Goal: Task Accomplishment & Management: Use online tool/utility

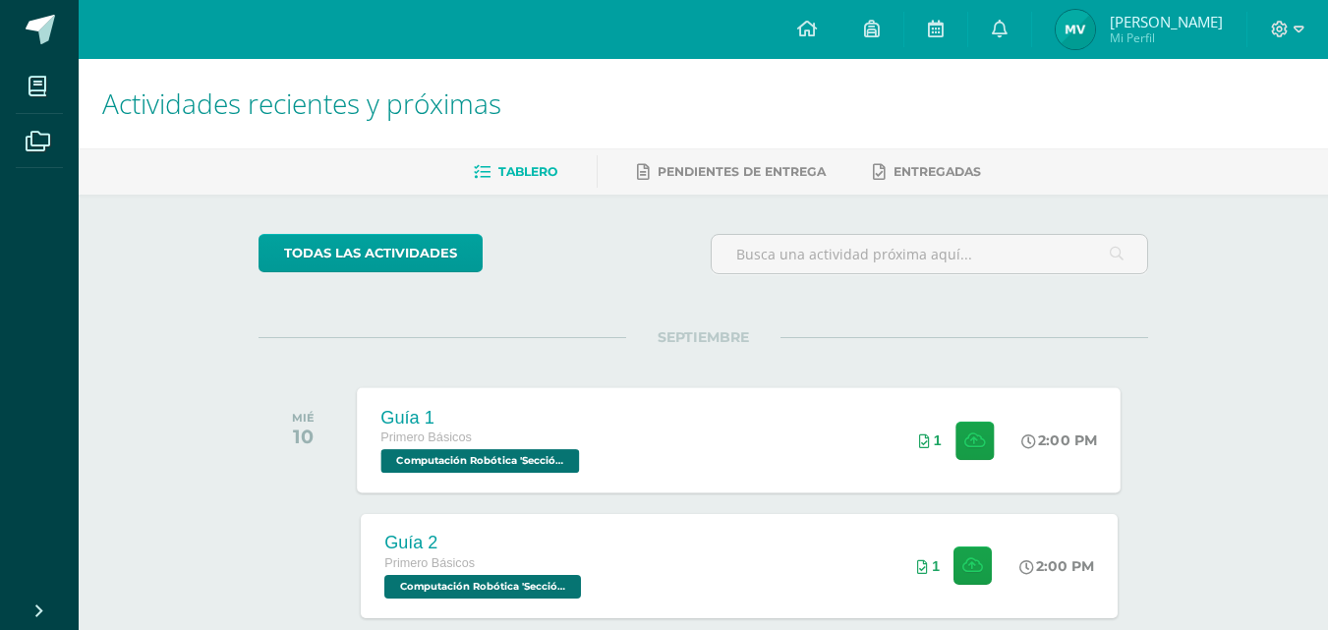
click at [486, 461] on span "Computación Robótica 'Sección Única'" at bounding box center [480, 461] width 199 height 24
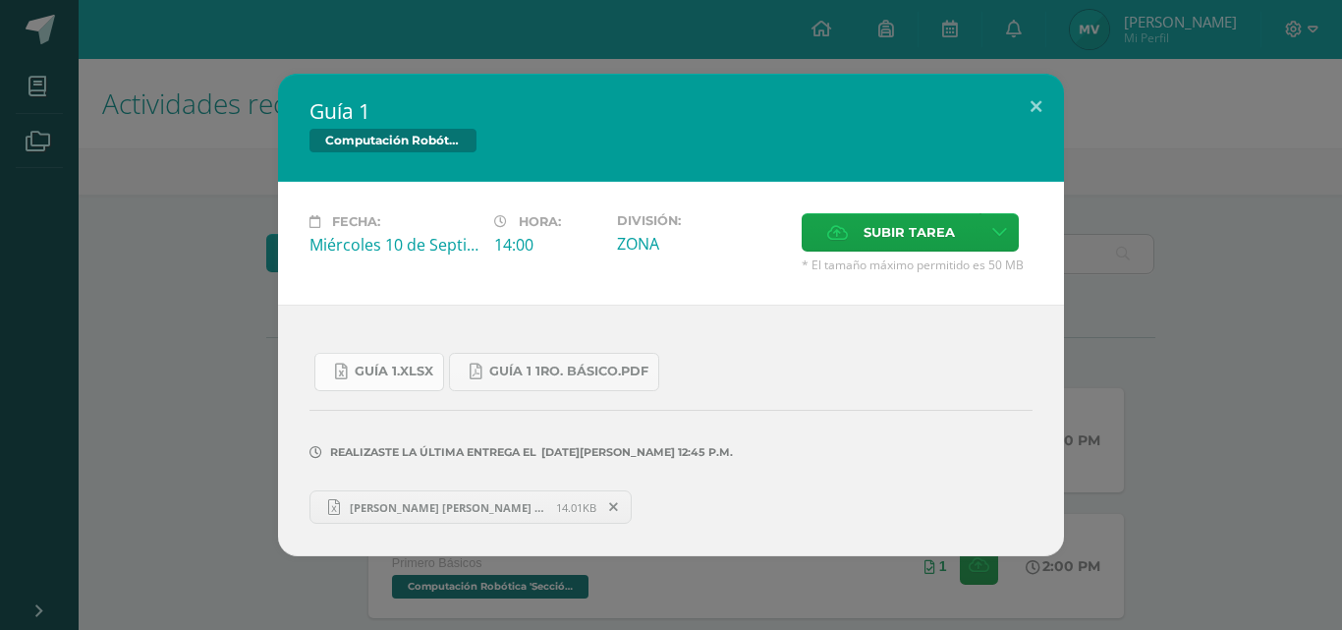
click at [389, 369] on span "Guía 1.xlsx" at bounding box center [394, 372] width 79 height 16
click at [1034, 96] on button at bounding box center [1036, 107] width 56 height 67
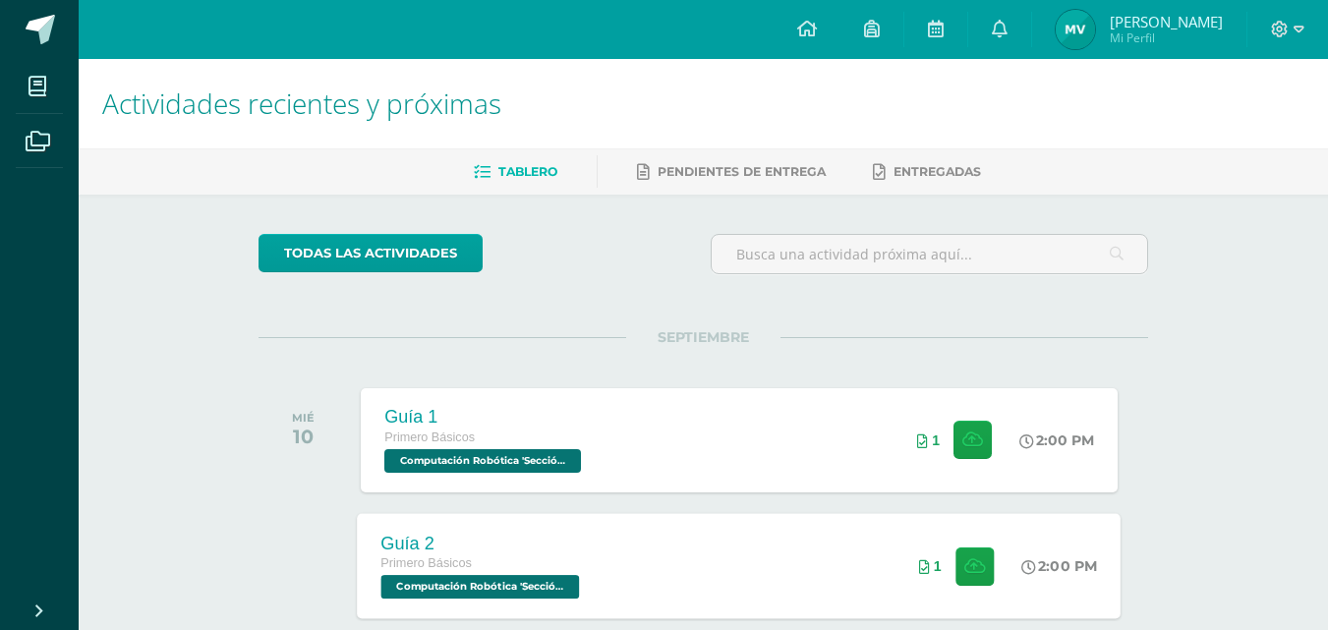
click at [434, 583] on span "Computación Robótica 'Sección Única'" at bounding box center [480, 587] width 199 height 24
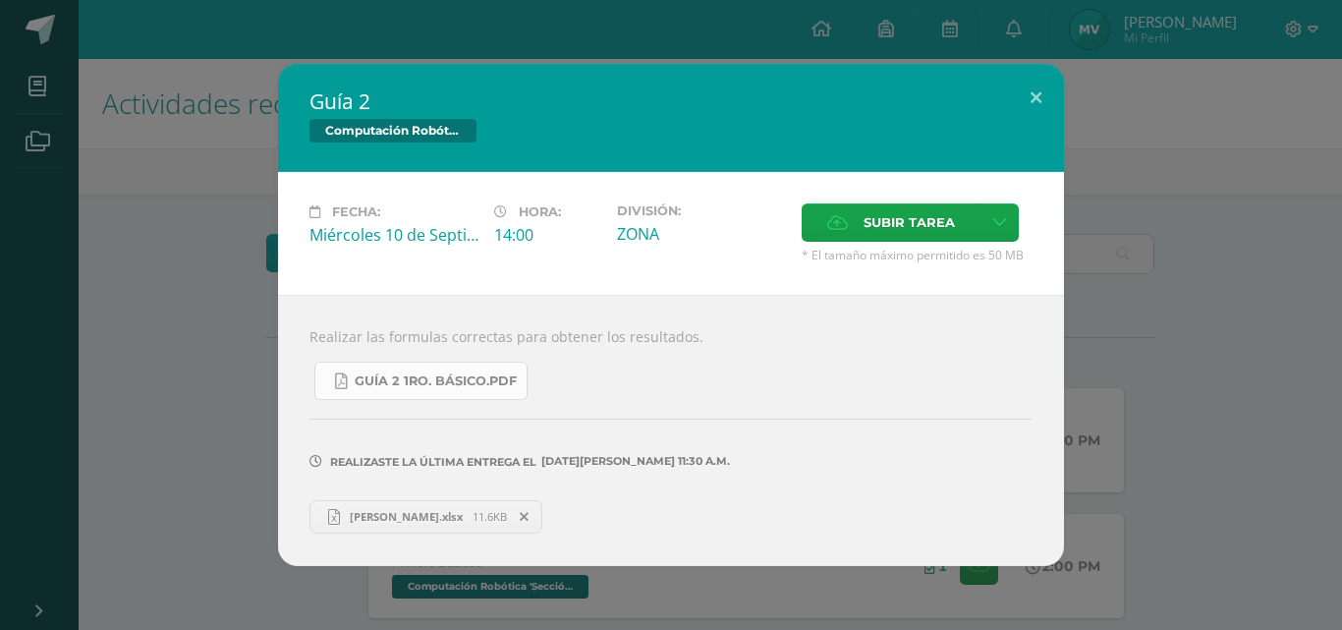
click at [419, 378] on span "Guía 2 1ro. Básico.pdf" at bounding box center [436, 381] width 162 height 16
click at [408, 511] on span "[PERSON_NAME].xlsx" at bounding box center [406, 516] width 133 height 15
click at [1045, 99] on button at bounding box center [1036, 97] width 56 height 67
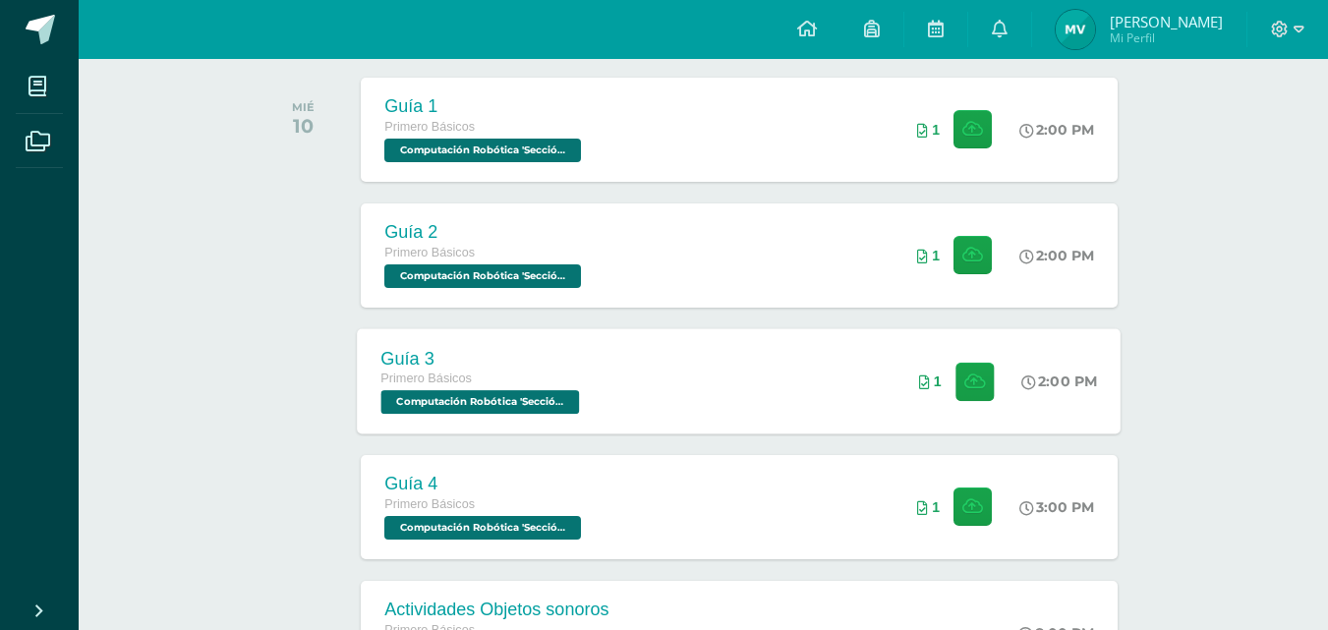
scroll to position [327, 0]
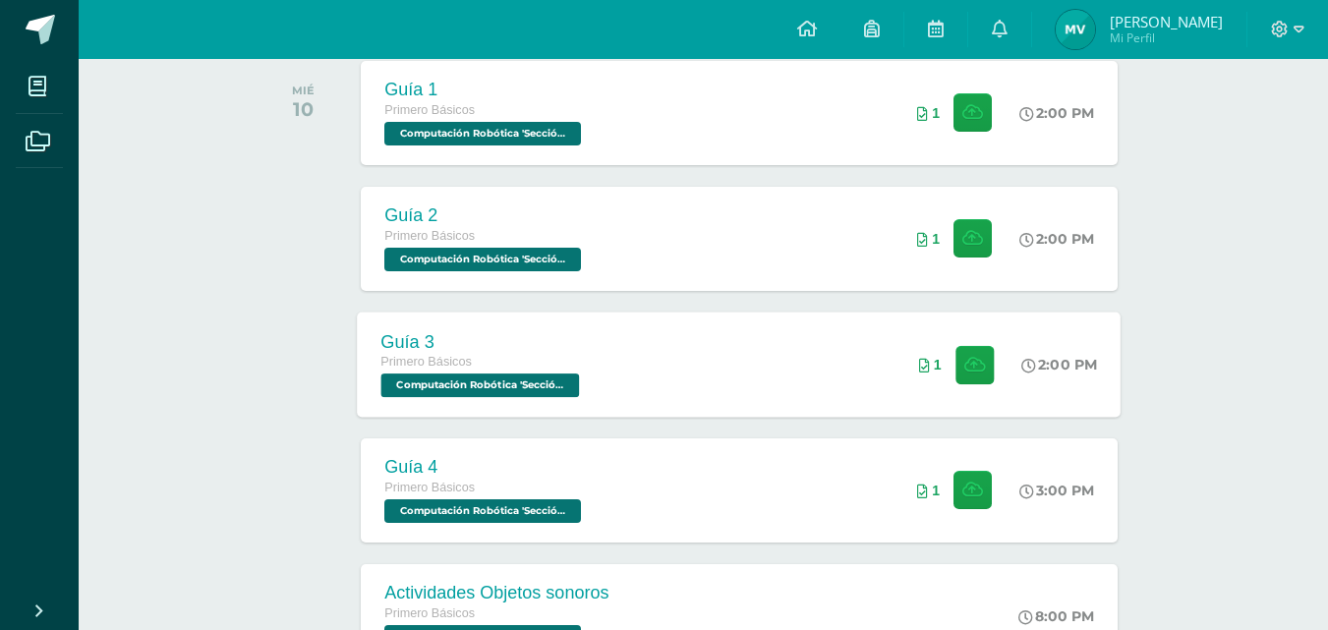
click at [413, 384] on span "Computación Robótica 'Sección Única'" at bounding box center [480, 385] width 199 height 24
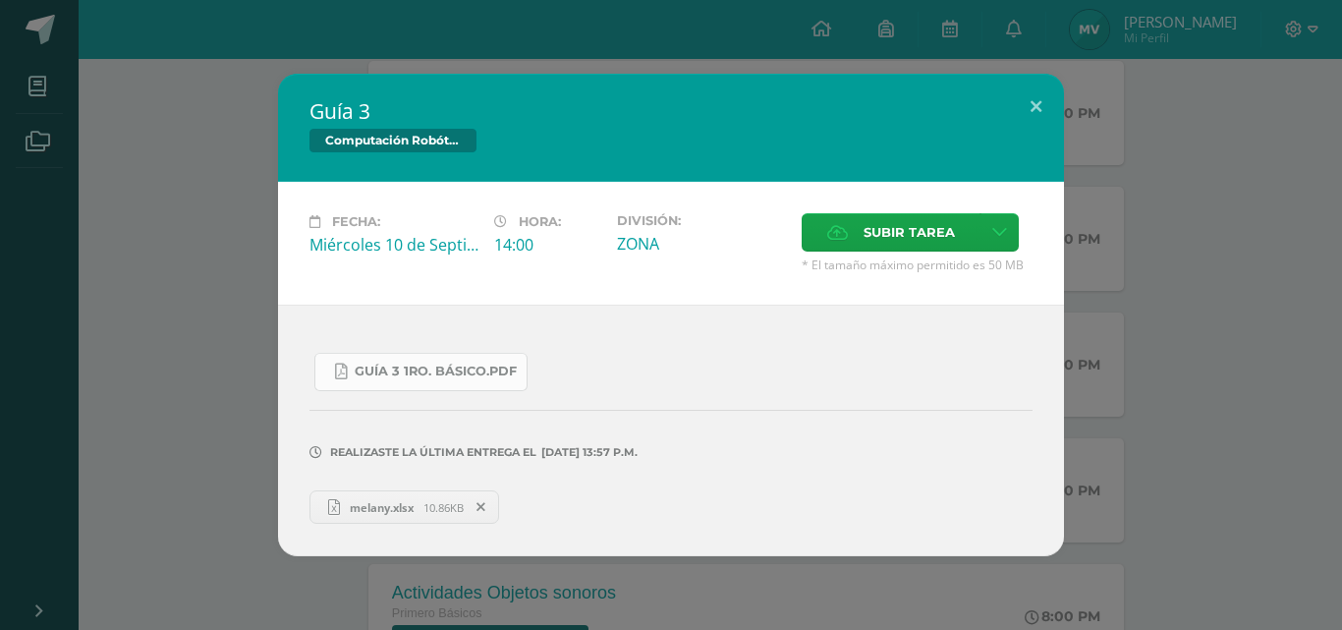
click at [426, 373] on span "Guía 3 1ro. Básico.pdf" at bounding box center [436, 372] width 162 height 16
click at [1033, 97] on button at bounding box center [1036, 107] width 56 height 67
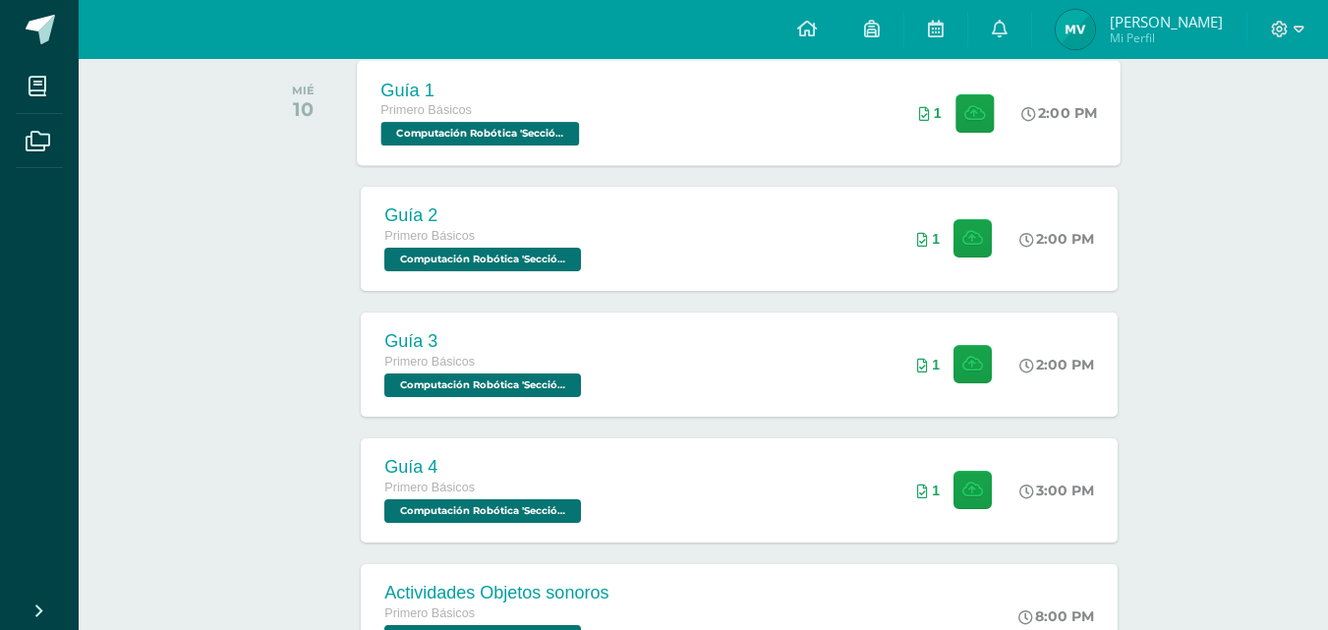
click at [524, 142] on span "Computación Robótica 'Sección Única'" at bounding box center [480, 134] width 199 height 24
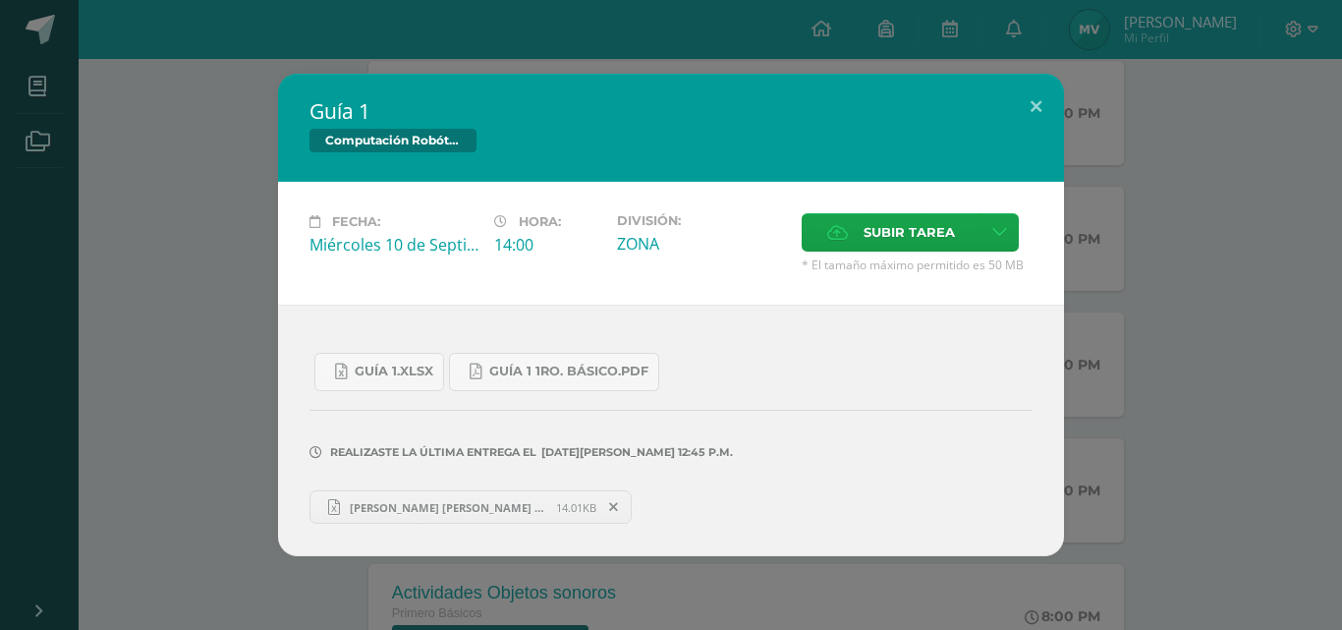
click at [412, 502] on span "[PERSON_NAME] [PERSON_NAME] 1.xlsx" at bounding box center [448, 507] width 216 height 15
drag, startPoint x: 1051, startPoint y: 101, endPoint x: 1030, endPoint y: 104, distance: 21.8
click at [1039, 103] on button at bounding box center [1036, 107] width 56 height 67
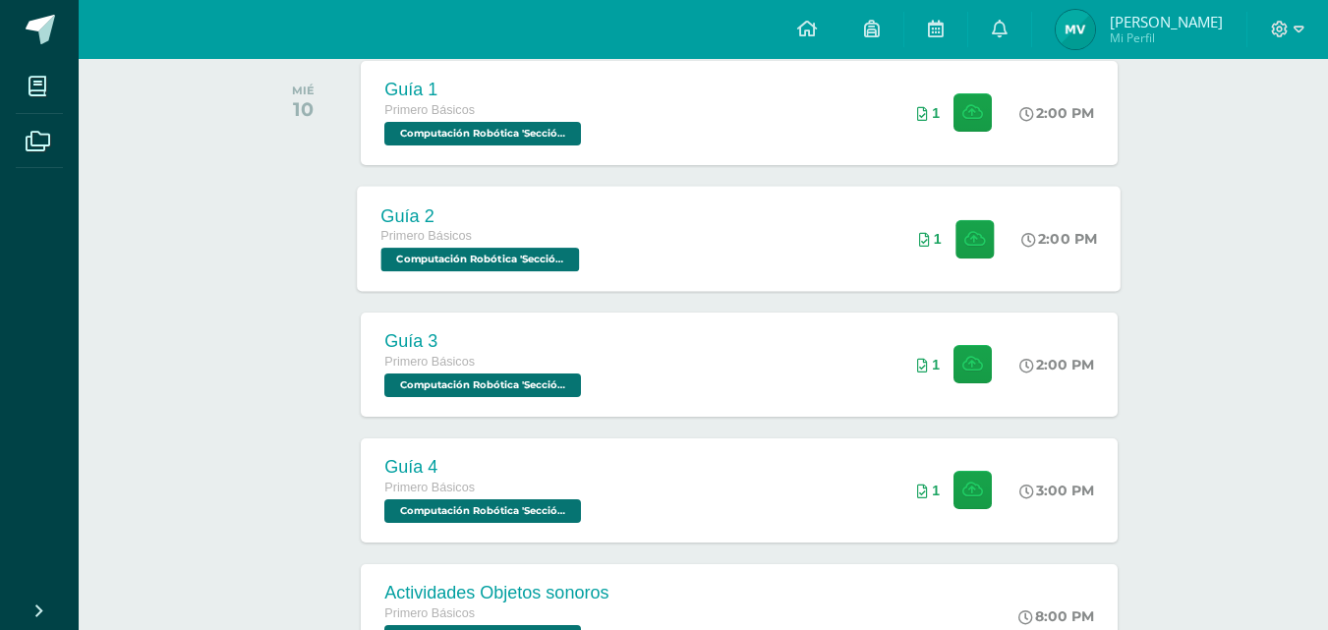
click at [524, 265] on span "Computación Robótica 'Sección Única'" at bounding box center [480, 260] width 199 height 24
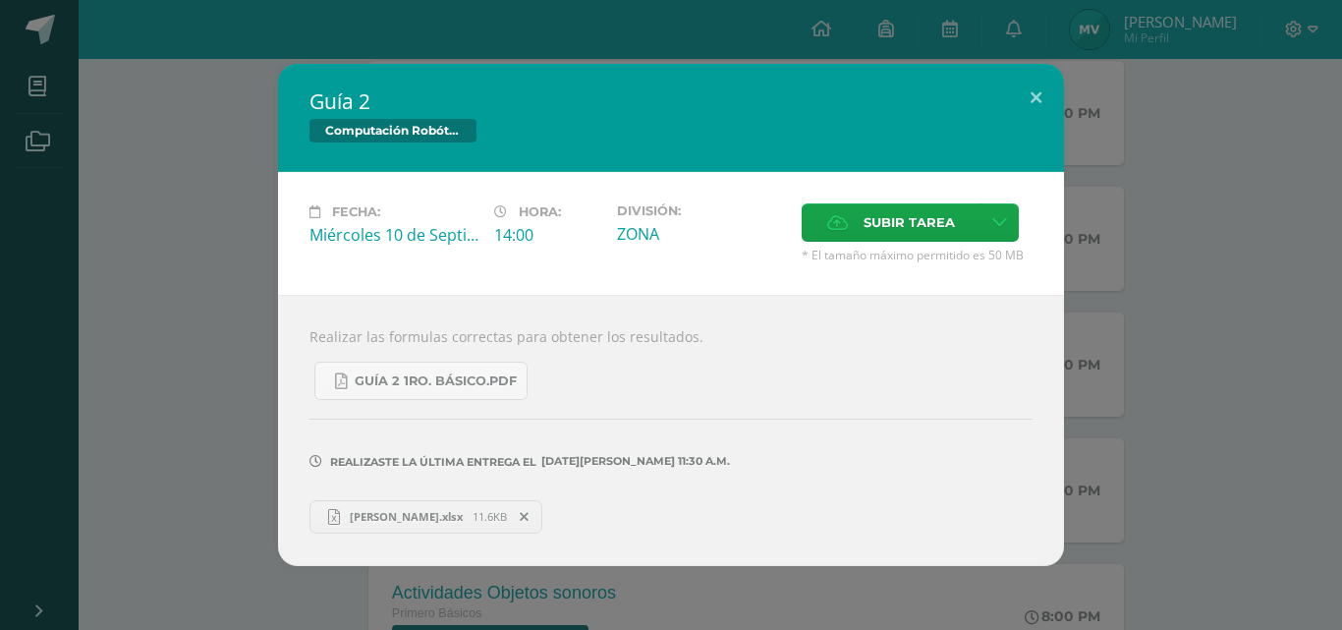
click at [437, 518] on span "[PERSON_NAME].xlsx" at bounding box center [406, 516] width 133 height 15
click at [417, 368] on link "Guía 2 1ro. Básico.pdf" at bounding box center [420, 381] width 213 height 38
click at [395, 521] on span "[PERSON_NAME].xlsx" at bounding box center [406, 516] width 133 height 15
click at [421, 512] on span "[PERSON_NAME].xlsx" at bounding box center [406, 516] width 133 height 15
click at [513, 516] on span at bounding box center [524, 517] width 33 height 22
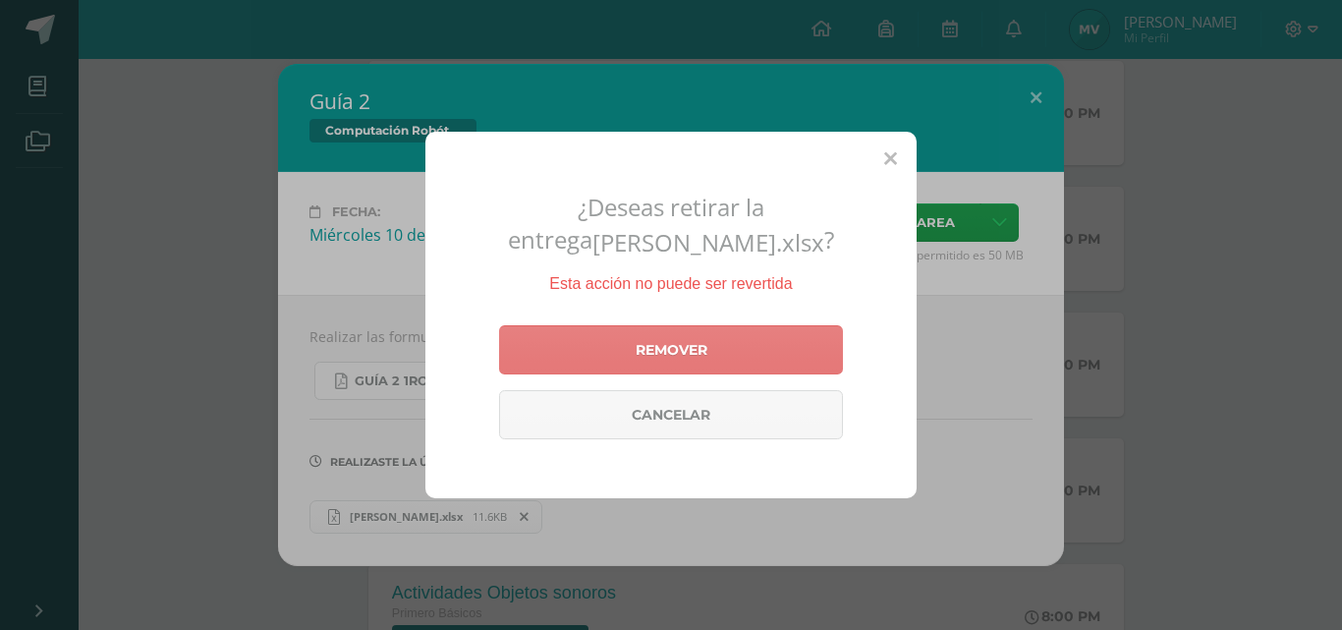
click at [667, 339] on link "Remover" at bounding box center [671, 349] width 344 height 49
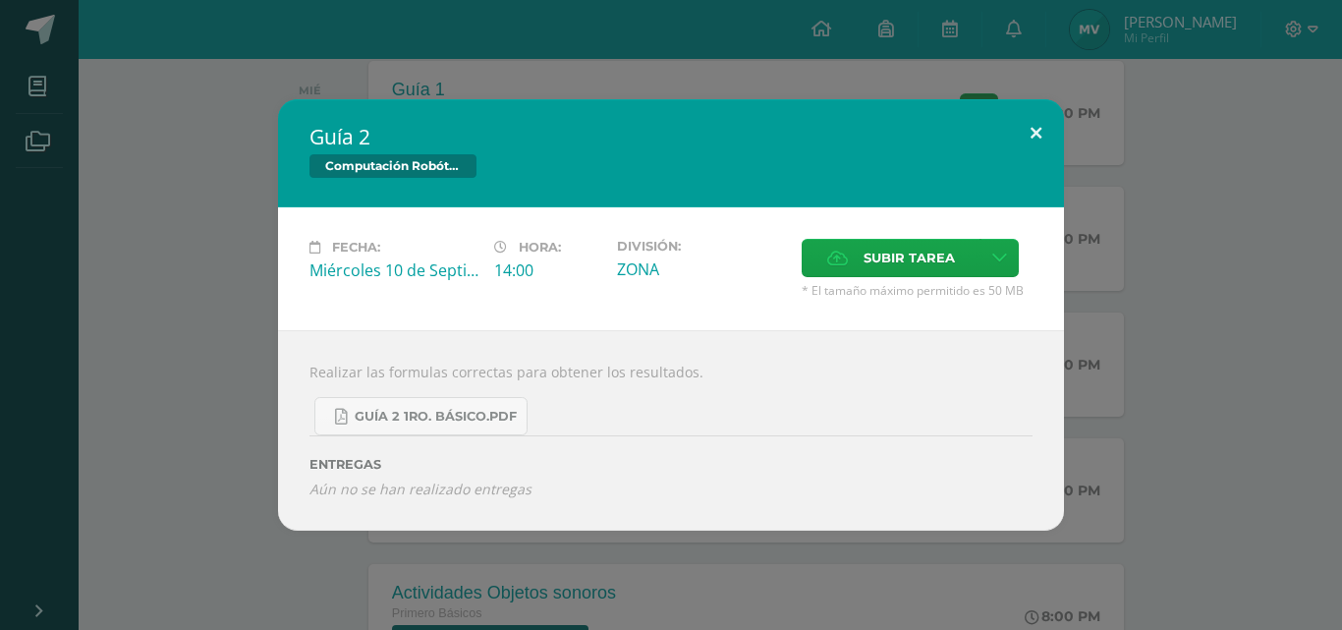
click at [1037, 131] on button at bounding box center [1036, 132] width 56 height 67
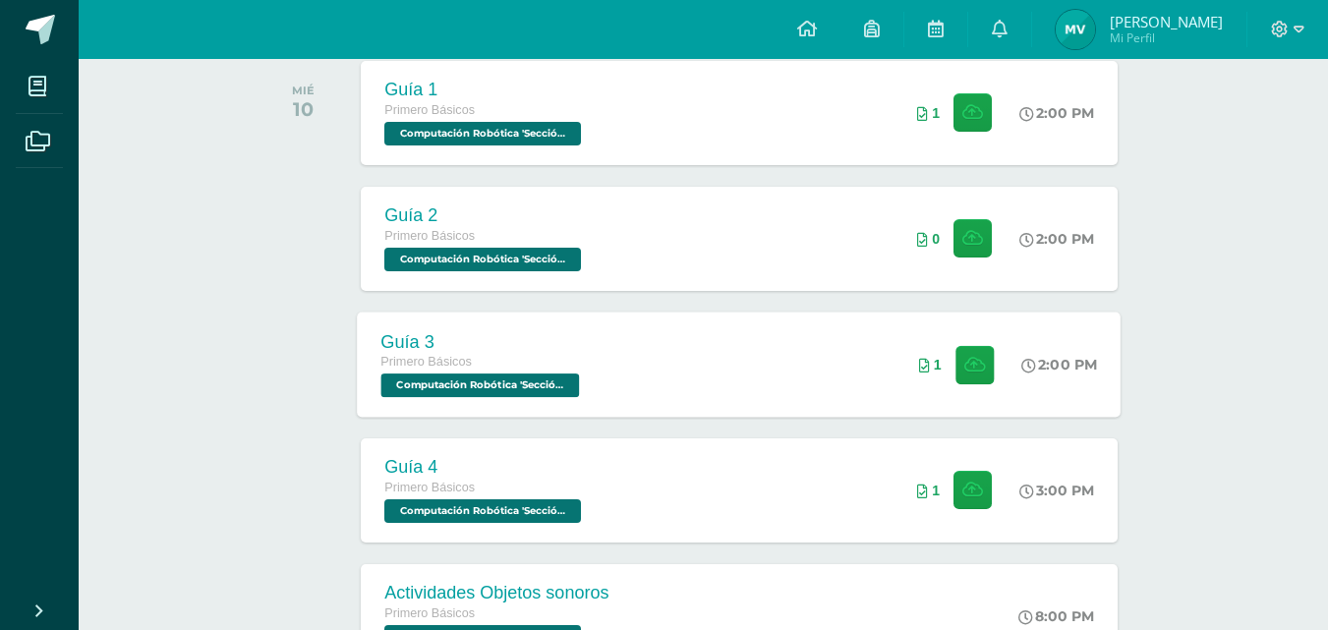
click at [548, 388] on span "Computación Robótica 'Sección Única'" at bounding box center [480, 385] width 199 height 24
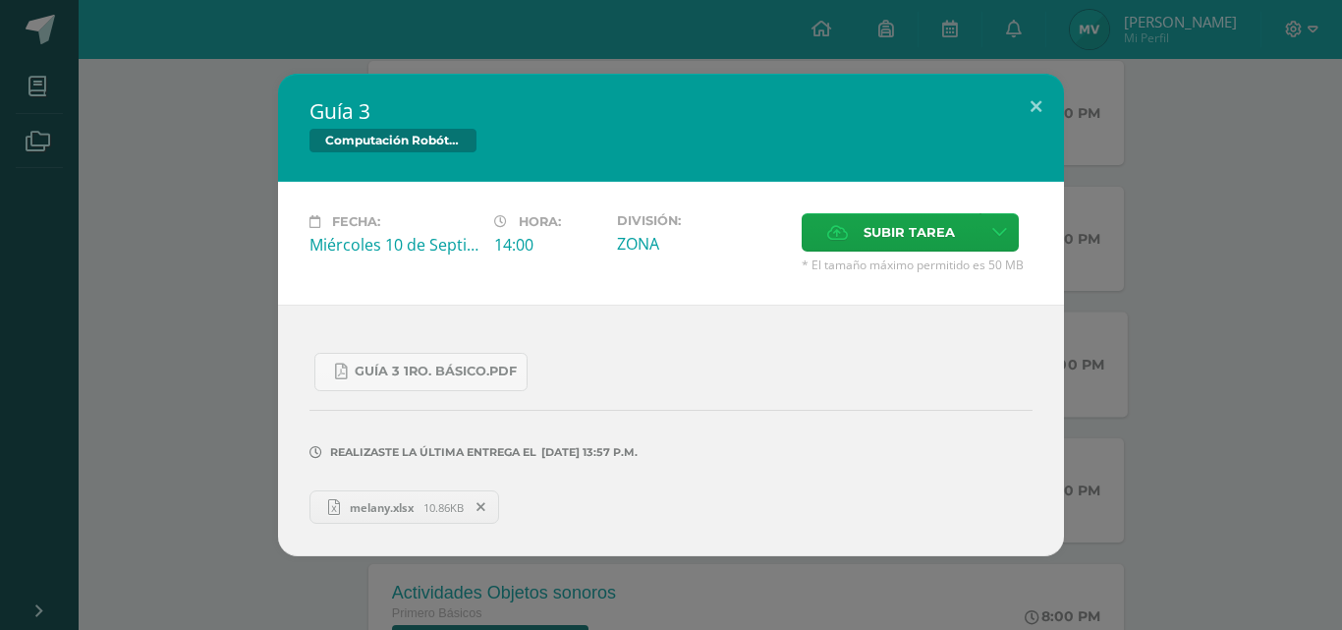
click at [406, 508] on span "melany.xlsx" at bounding box center [382, 507] width 84 height 15
click at [1031, 101] on button at bounding box center [1036, 107] width 56 height 67
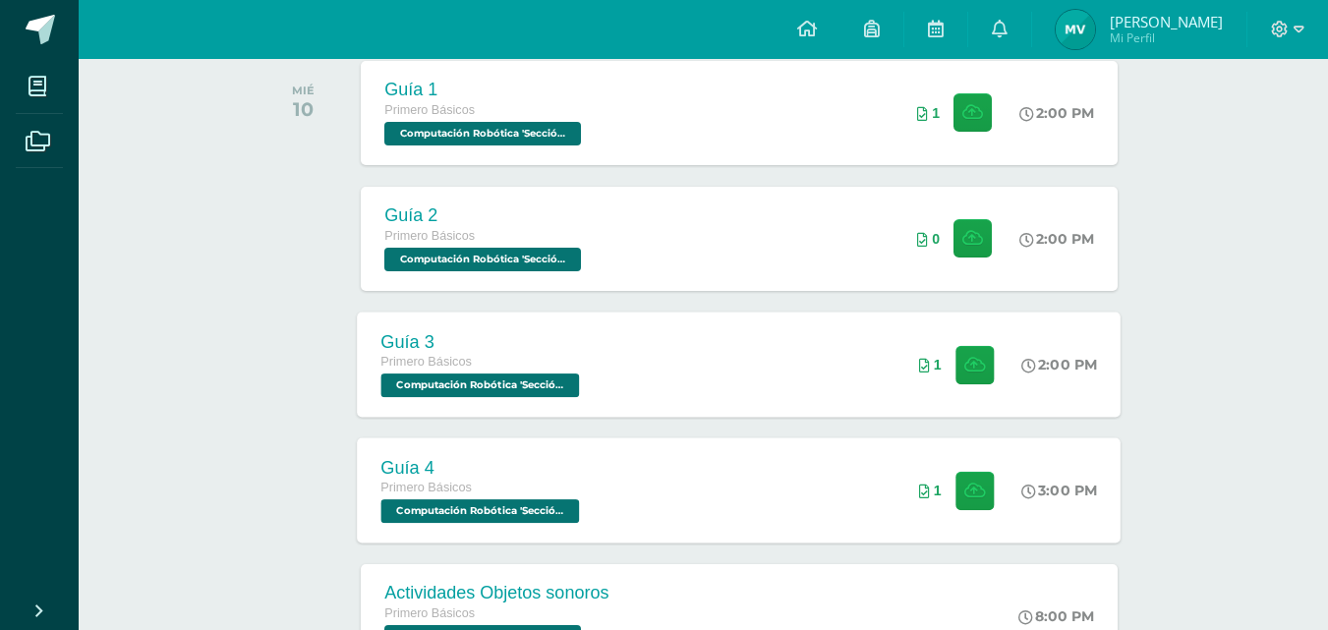
click at [452, 510] on span "Computación Robótica 'Sección Única'" at bounding box center [480, 511] width 199 height 24
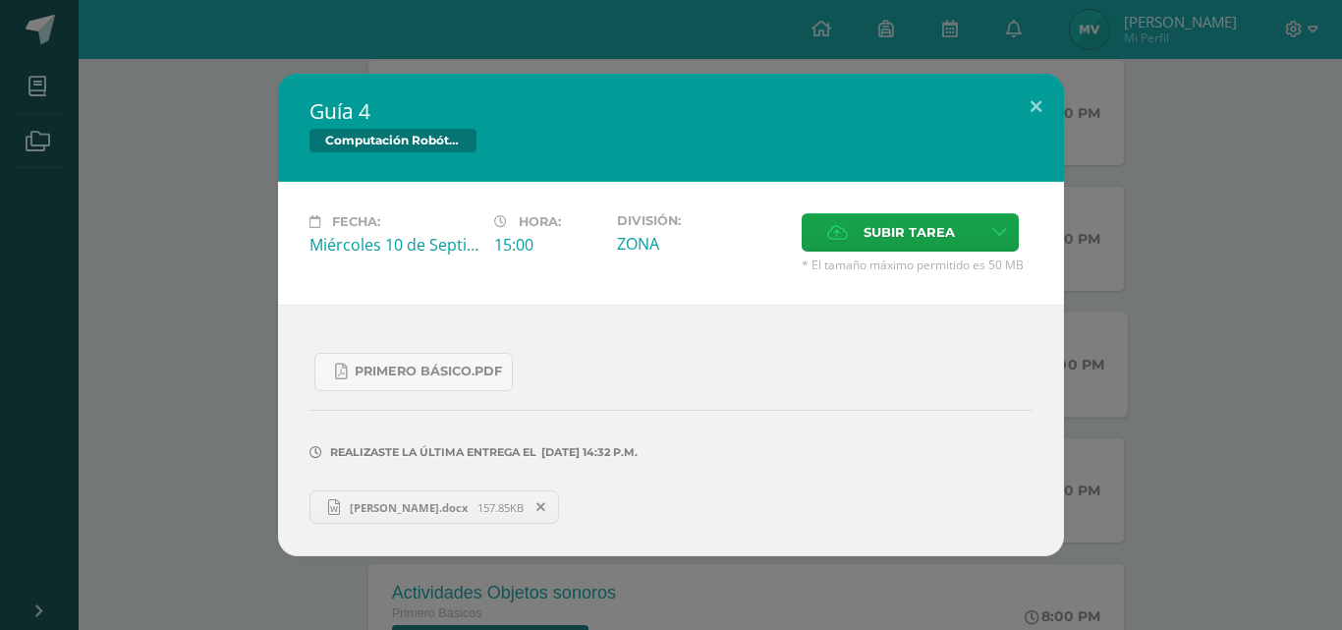
click at [435, 511] on span "[PERSON_NAME].docx" at bounding box center [409, 507] width 138 height 15
click at [1042, 104] on button at bounding box center [1036, 107] width 56 height 67
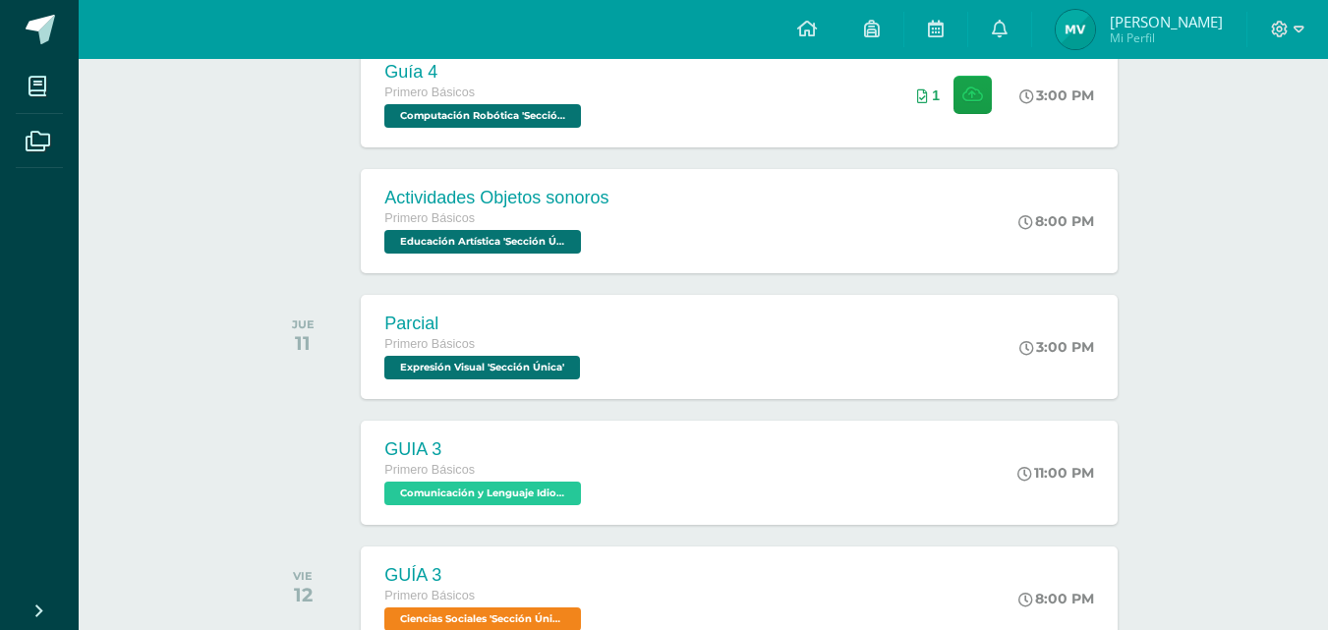
scroll to position [174, 0]
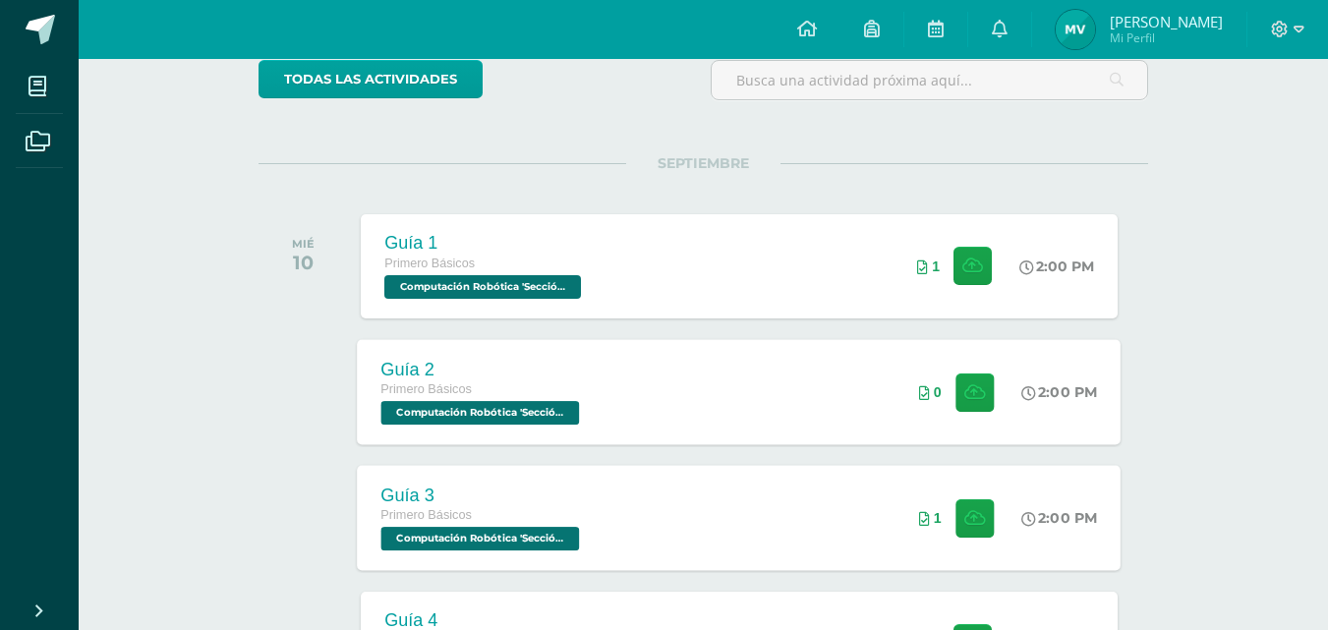
click at [946, 383] on span at bounding box center [969, 391] width 48 height 38
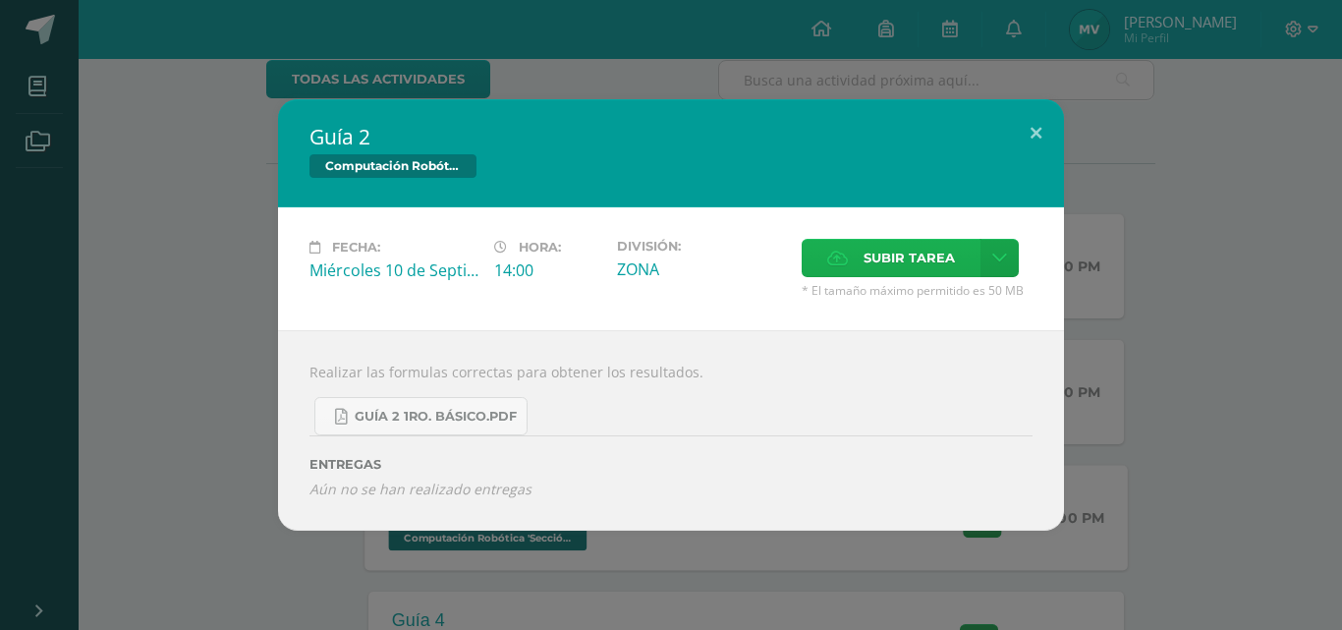
click at [899, 264] on span "Subir tarea" at bounding box center [909, 258] width 91 height 36
click at [0, 0] on input "Subir tarea" at bounding box center [0, 0] width 0 height 0
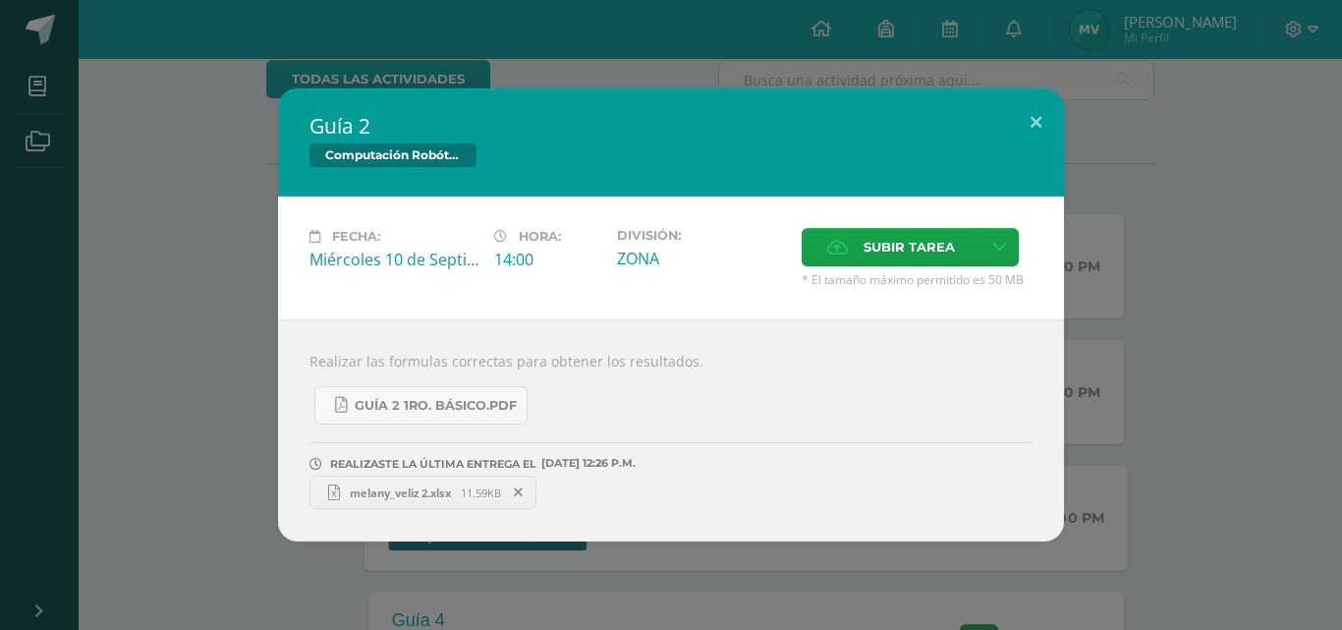
click at [370, 491] on span "melany_veliz 2.xlsx" at bounding box center [400, 492] width 121 height 15
click at [1014, 123] on button at bounding box center [1036, 121] width 56 height 67
